Goal: Task Accomplishment & Management: Manage account settings

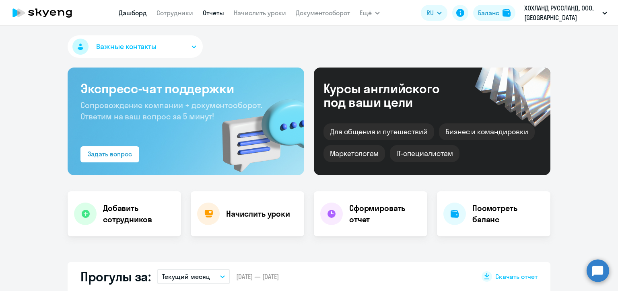
click at [214, 13] on link "Отчеты" at bounding box center [213, 13] width 21 height 8
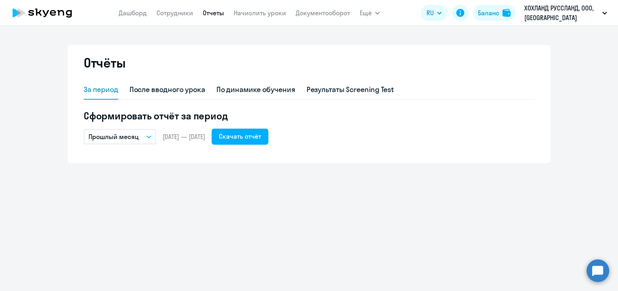
click at [126, 139] on p "Прошлый месяц" at bounding box center [114, 137] width 50 height 10
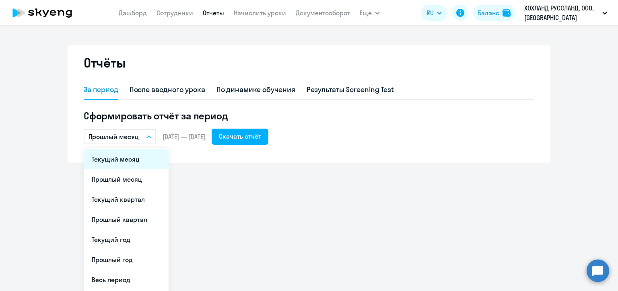
click at [122, 161] on li "Текущий месяц" at bounding box center [126, 159] width 85 height 20
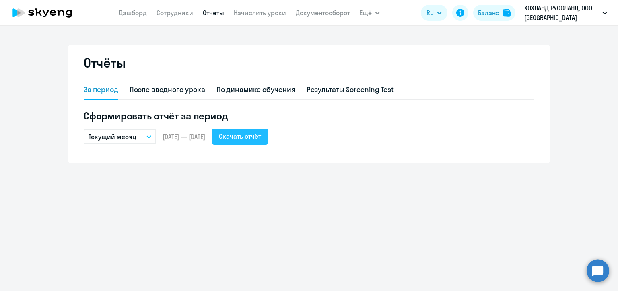
click at [261, 137] on div "Скачать отчёт" at bounding box center [240, 137] width 42 height 10
